Goal: Task Accomplishment & Management: Use online tool/utility

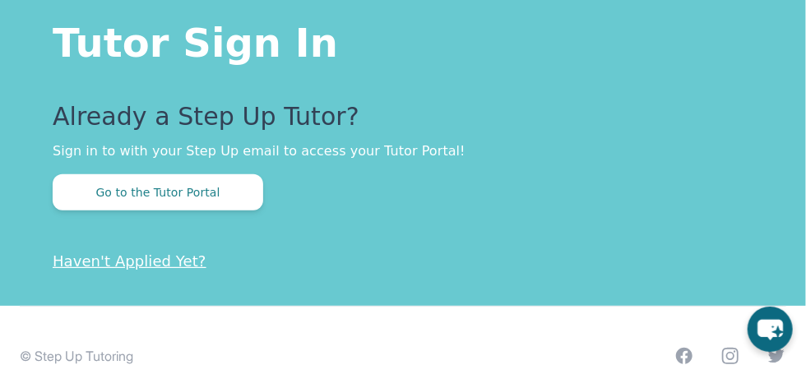
scroll to position [448, 0]
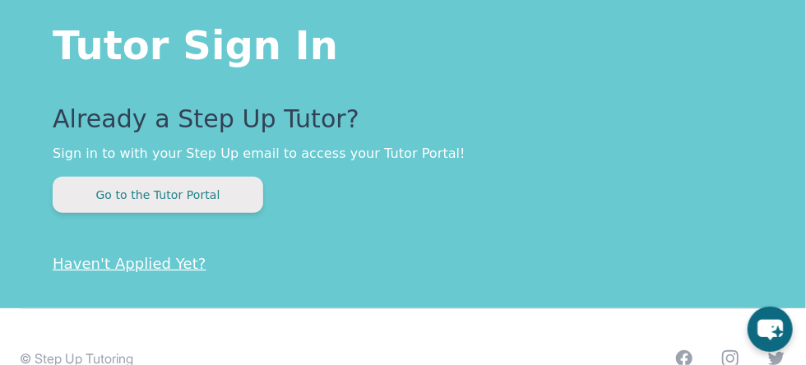
click at [216, 200] on button "Go to the Tutor Portal" at bounding box center [158, 195] width 211 height 36
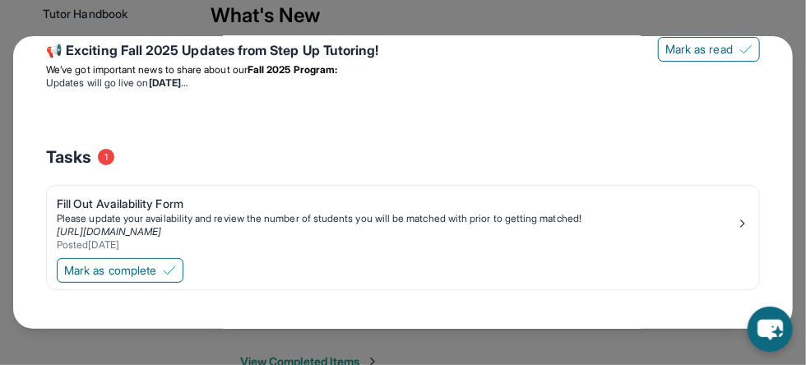
scroll to position [480, 0]
click at [170, 272] on img at bounding box center [169, 270] width 13 height 13
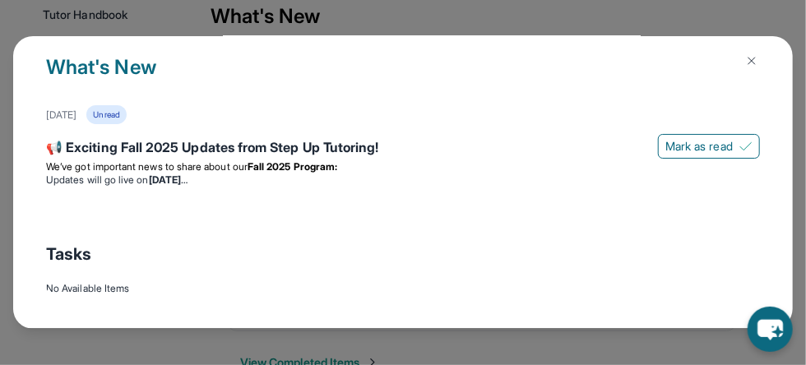
scroll to position [523, 0]
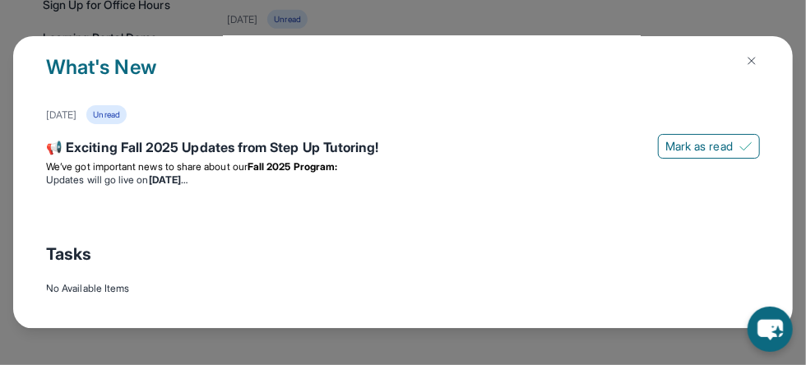
click at [745, 59] on img at bounding box center [751, 60] width 13 height 13
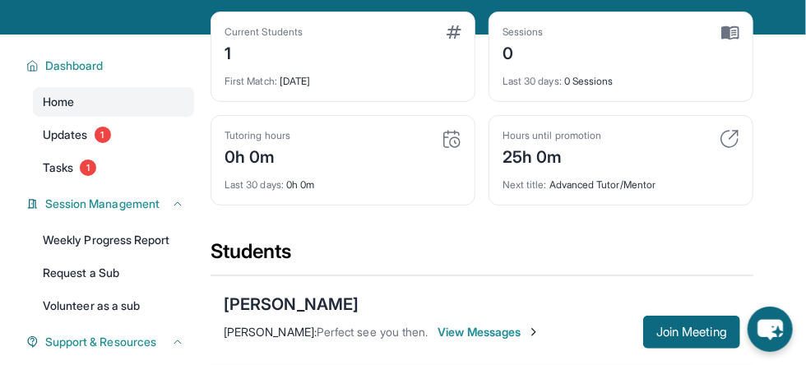
scroll to position [85, 0]
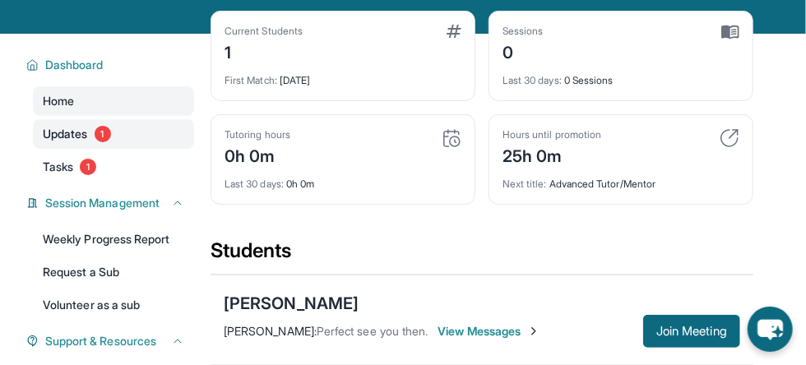
click at [102, 141] on span "1" at bounding box center [103, 134] width 16 height 16
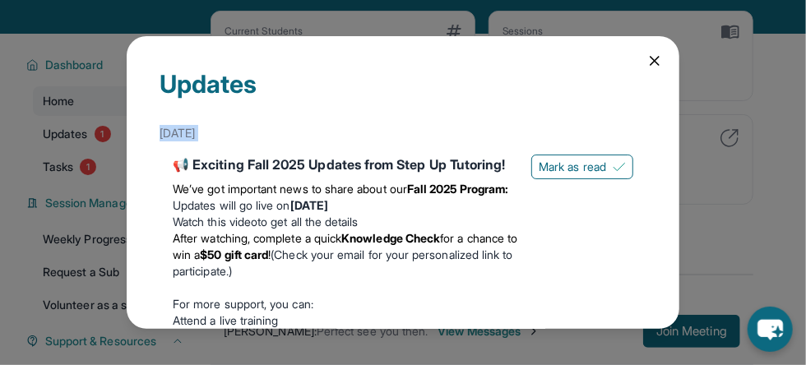
drag, startPoint x: 75, startPoint y: 161, endPoint x: 642, endPoint y: 59, distance: 576.5
click at [642, 59] on div "Updates [DATE] 📢 Exciting Fall 2025 Updates from Step Up Tutoring! We’ve got im…" at bounding box center [403, 182] width 806 height 365
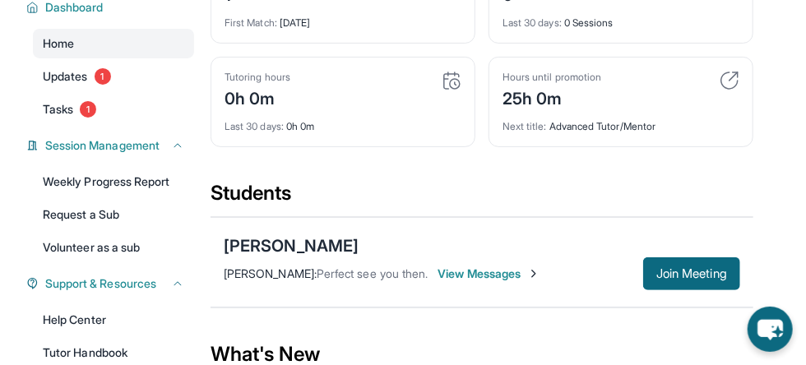
scroll to position [149, 0]
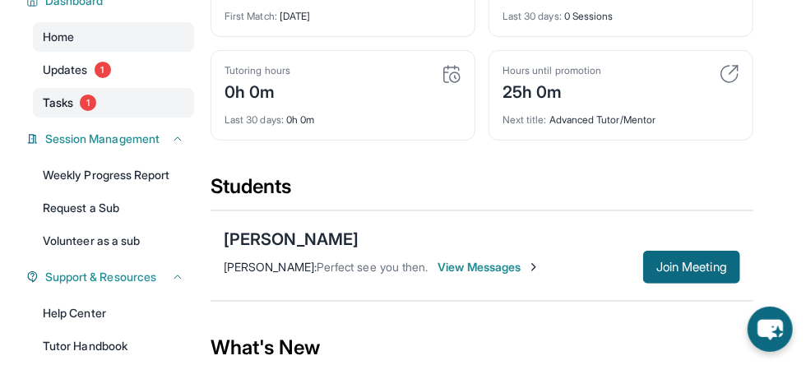
click at [99, 102] on link "Tasks 1" at bounding box center [113, 103] width 161 height 30
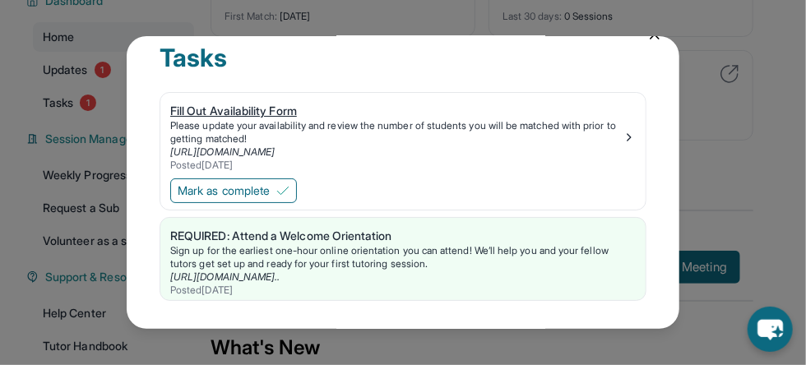
scroll to position [37, 0]
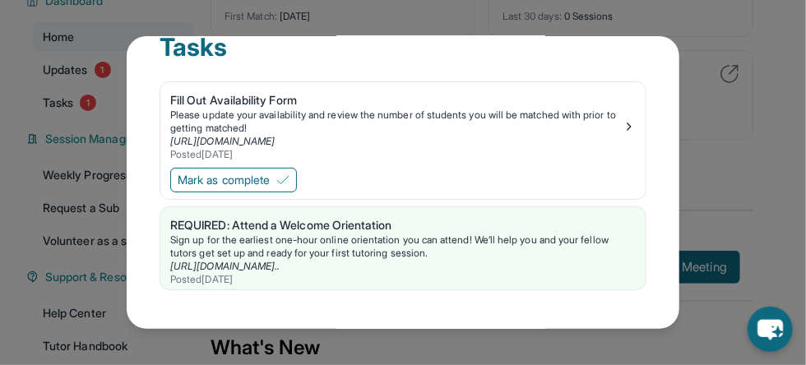
click at [762, 58] on div "Tasks Fill Out Availability Form Please update your availability and review the…" at bounding box center [403, 182] width 806 height 365
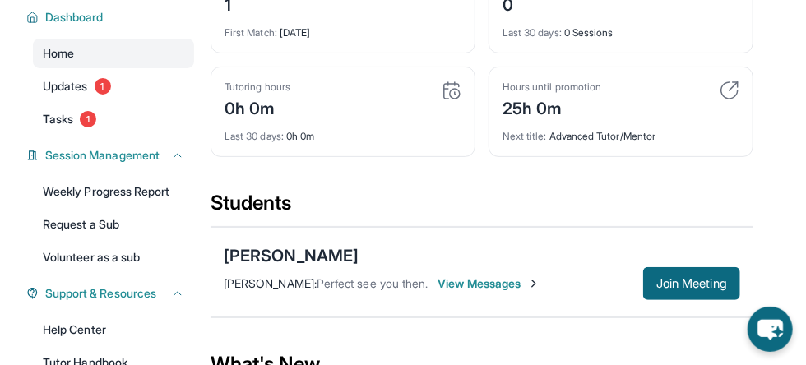
scroll to position [201, 0]
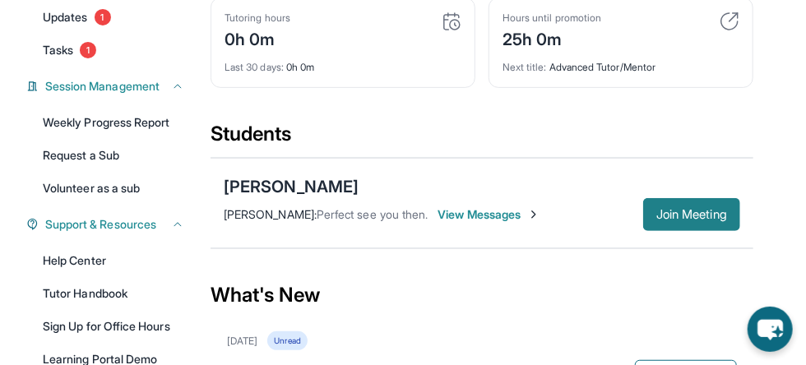
click at [656, 212] on span "Join Meeting" at bounding box center [691, 215] width 71 height 10
click at [678, 204] on button "Join Meeting" at bounding box center [691, 214] width 97 height 33
click at [679, 213] on span "Join Meeting" at bounding box center [691, 215] width 71 height 10
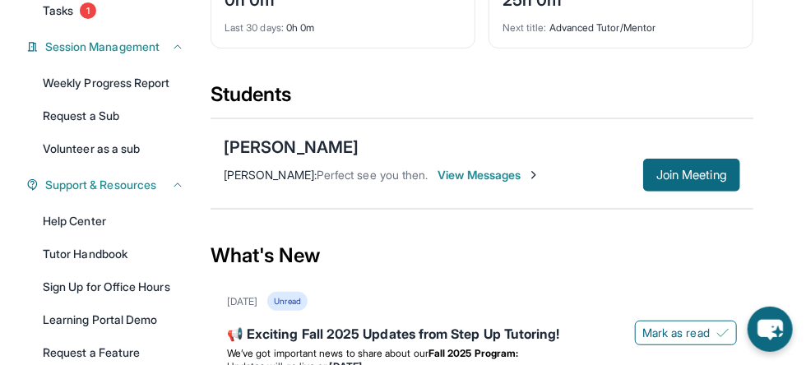
scroll to position [241, 0]
click at [649, 174] on button "Join Meeting" at bounding box center [691, 175] width 97 height 33
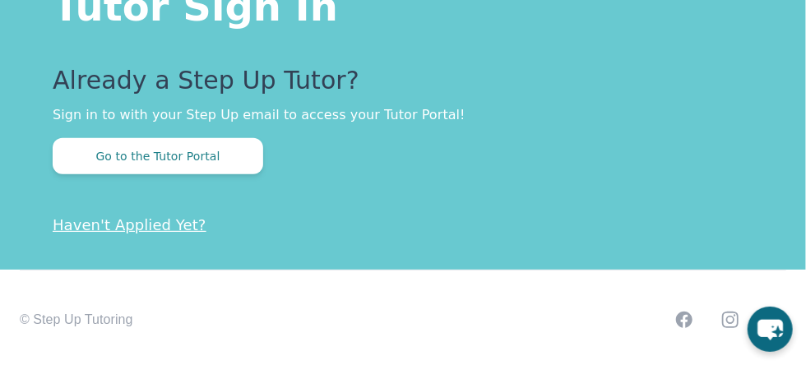
scroll to position [480, 0]
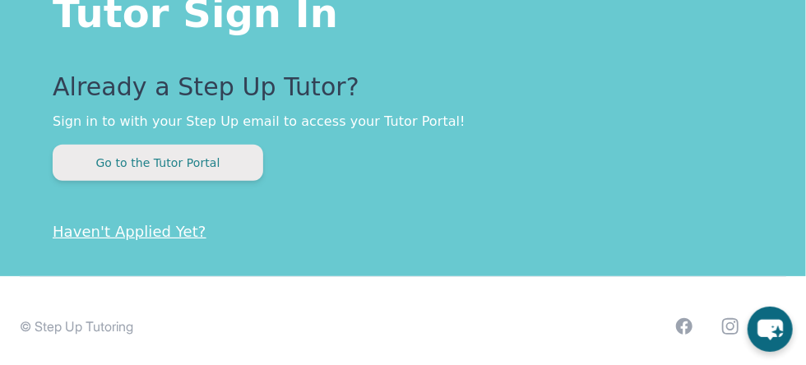
click at [153, 160] on button "Go to the Tutor Portal" at bounding box center [158, 163] width 211 height 36
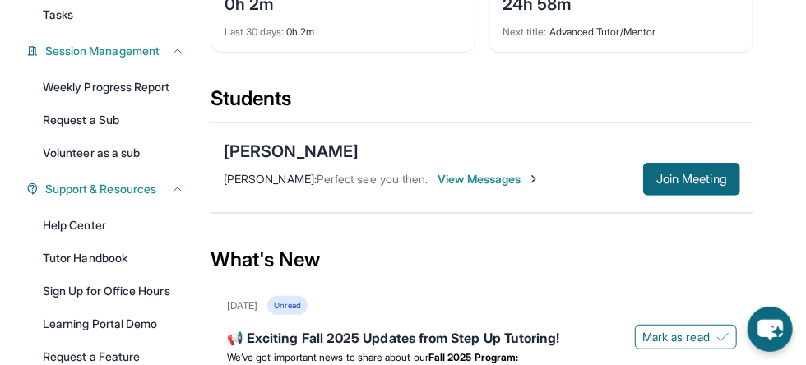
scroll to position [234, 0]
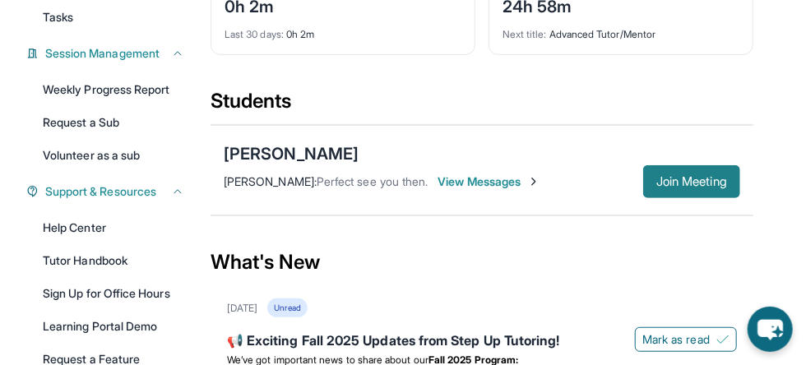
click at [658, 191] on button "Join Meeting" at bounding box center [691, 181] width 97 height 33
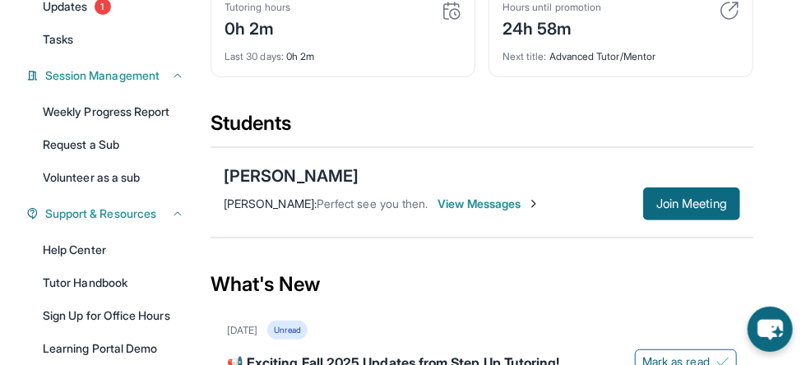
scroll to position [195, 0]
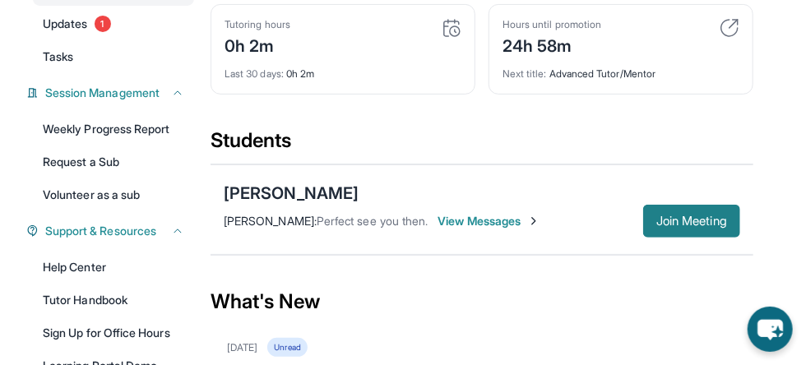
click at [695, 224] on span "Join Meeting" at bounding box center [691, 221] width 71 height 10
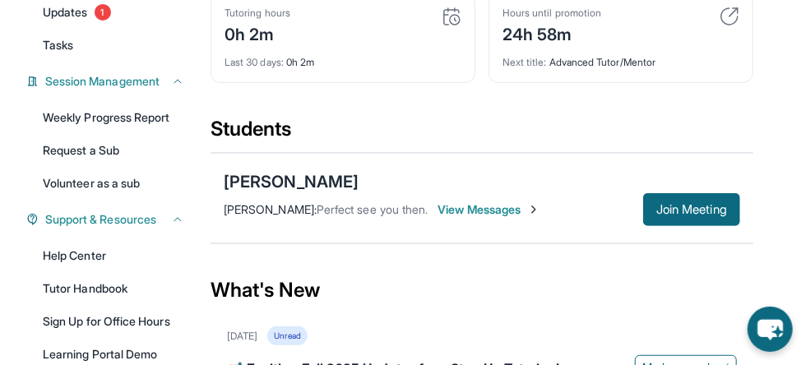
scroll to position [226, 0]
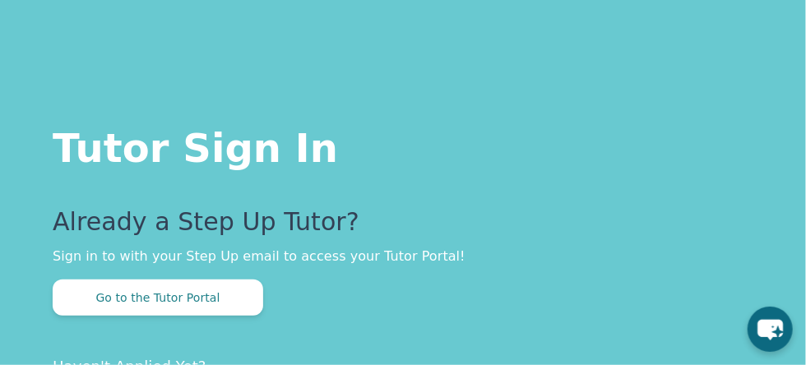
scroll to position [354, 0]
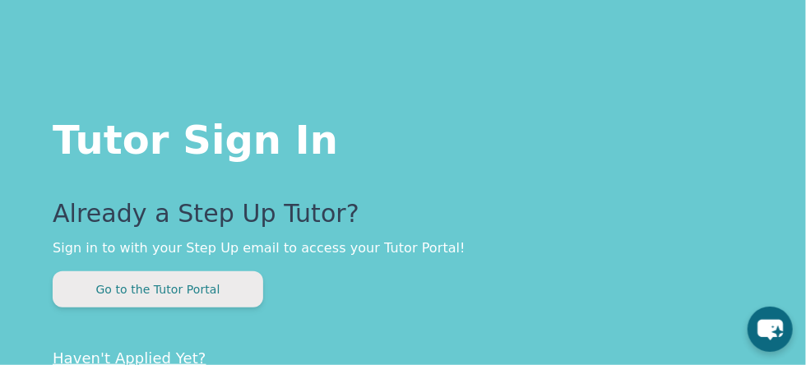
click at [230, 286] on button "Go to the Tutor Portal" at bounding box center [158, 289] width 211 height 36
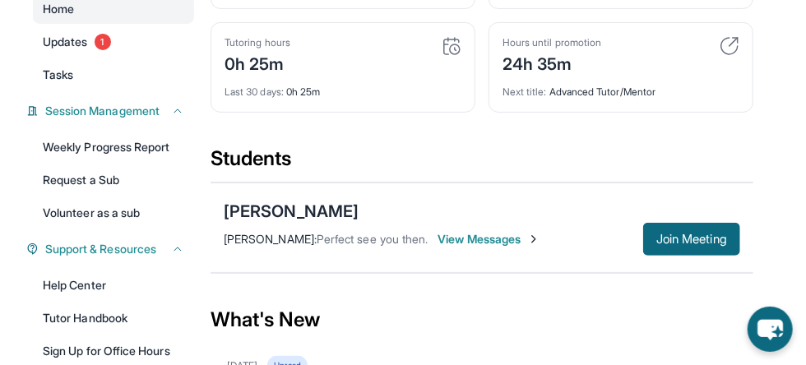
scroll to position [173, 0]
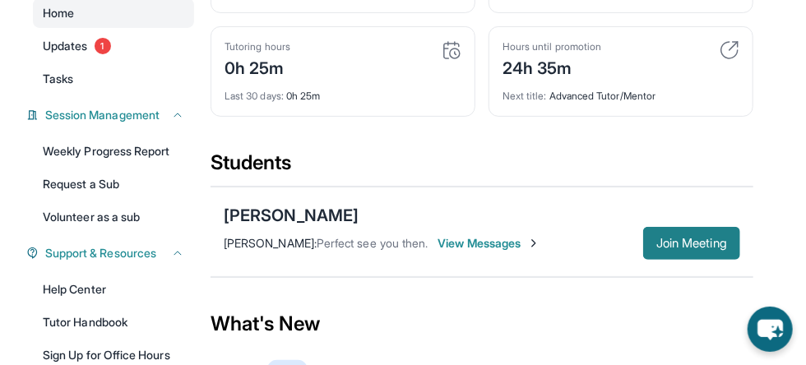
click at [656, 245] on span "Join Meeting" at bounding box center [691, 243] width 71 height 10
click at [692, 242] on span "Join Meeting" at bounding box center [691, 243] width 71 height 10
